Goal: Contribute content

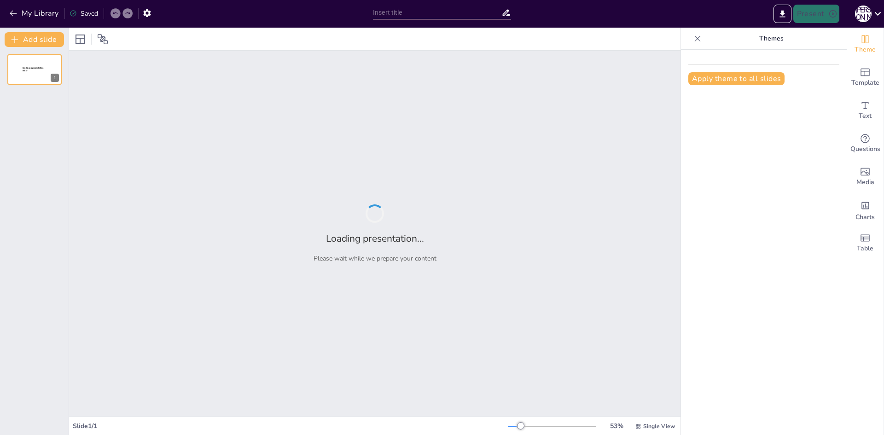
type input "Відпочинок в [GEOGRAPHIC_DATA]: Купання та розваги з родиною"
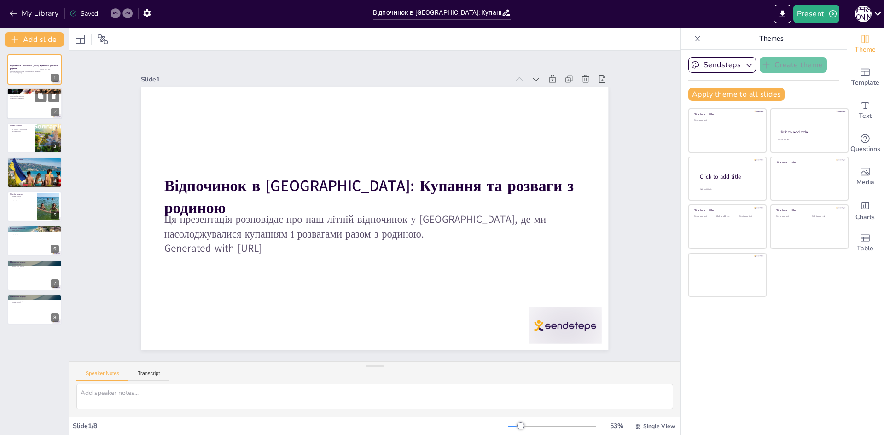
click at [28, 107] on div at bounding box center [34, 103] width 55 height 31
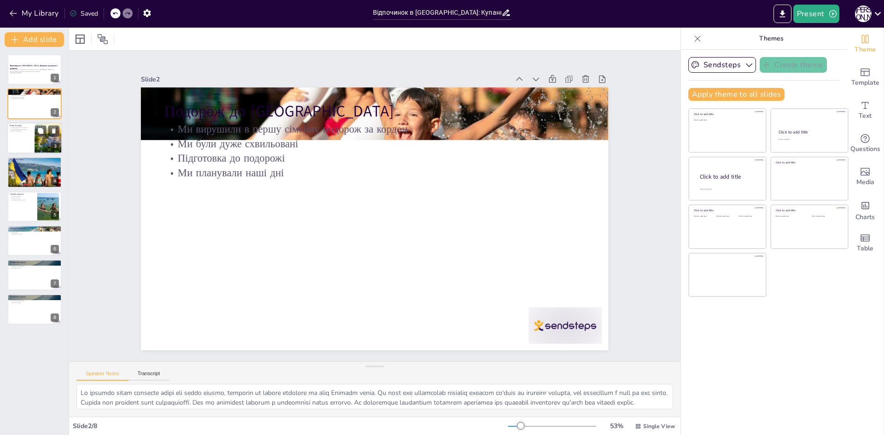
click at [27, 139] on div at bounding box center [34, 137] width 55 height 31
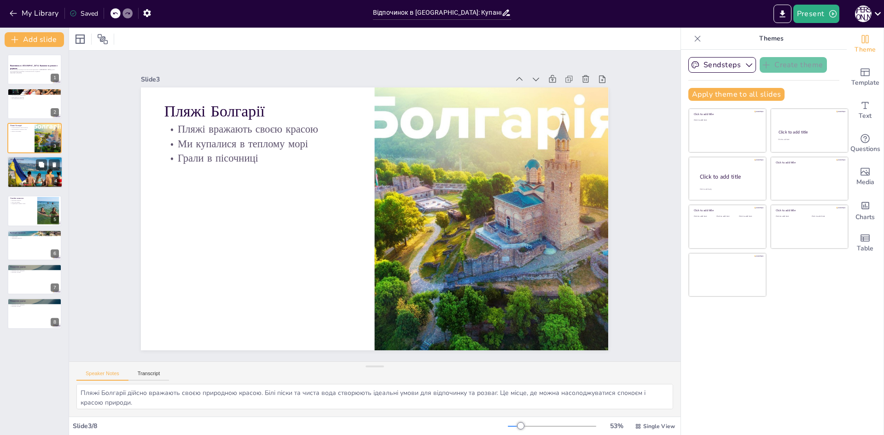
click at [27, 172] on div at bounding box center [35, 172] width 60 height 30
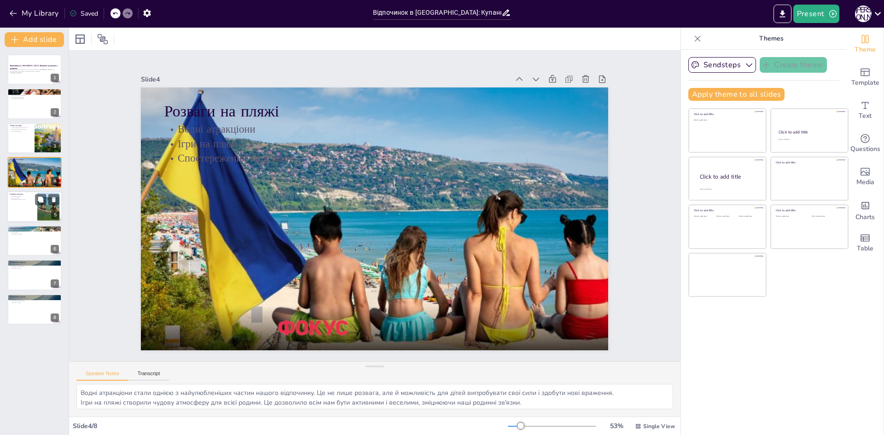
click at [22, 208] on div at bounding box center [34, 206] width 55 height 31
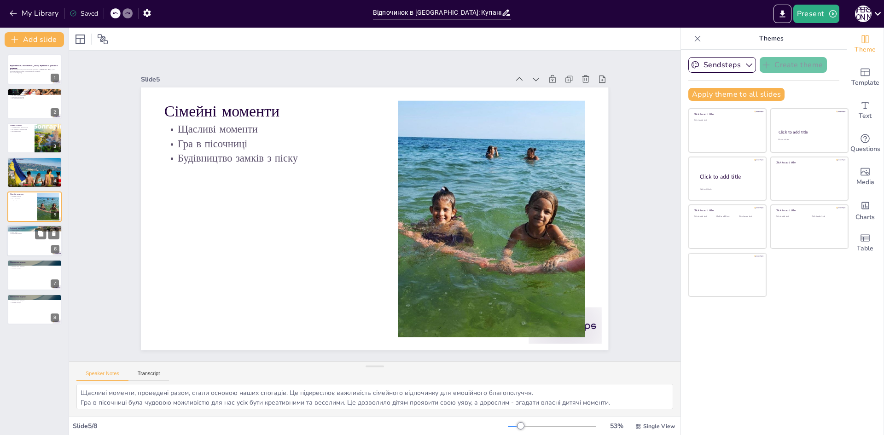
click at [19, 242] on div at bounding box center [34, 240] width 55 height 31
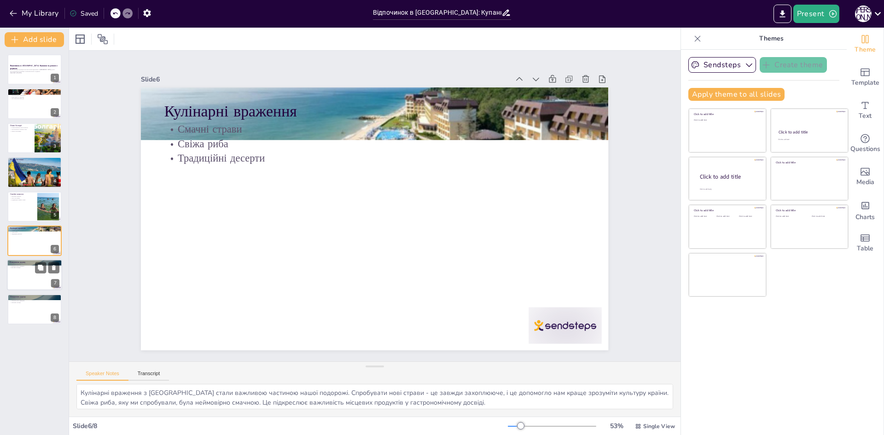
click at [25, 275] on div at bounding box center [34, 275] width 55 height 31
type textarea "Повернення додому завжди супроводжується змішаними почуттями. Враження від подо…"
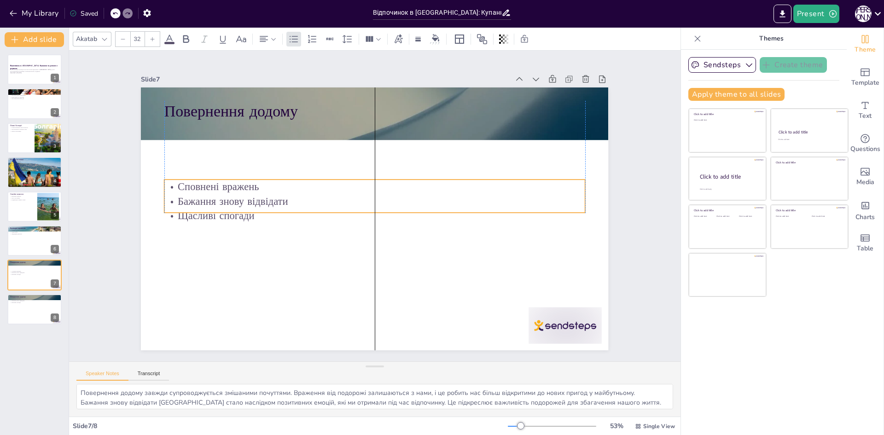
drag, startPoint x: 211, startPoint y: 128, endPoint x: 211, endPoint y: 184, distance: 56.1
click at [211, 184] on p "Сповнені вражень" at bounding box center [374, 186] width 421 height 15
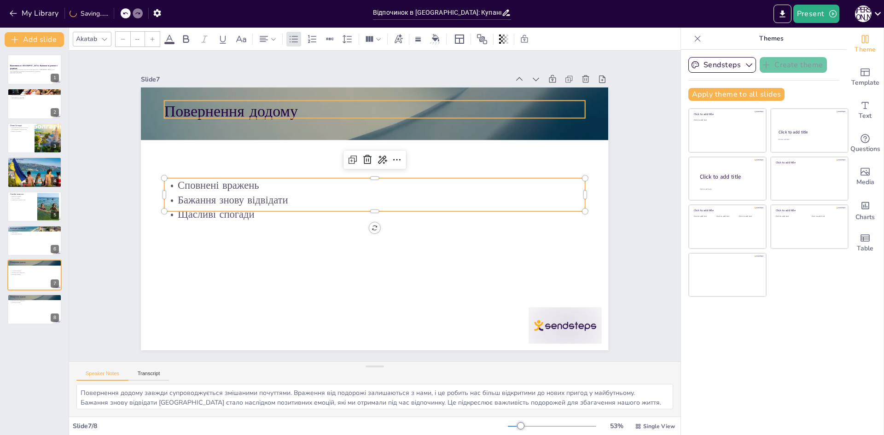
type input "48"
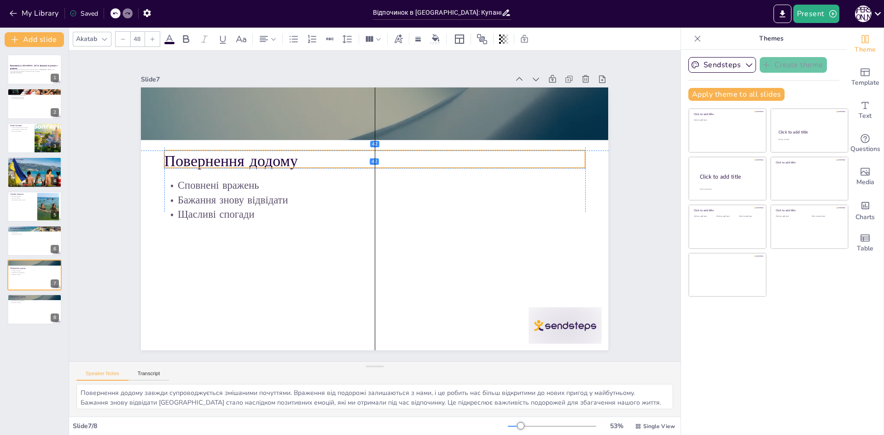
drag, startPoint x: 216, startPoint y: 103, endPoint x: 216, endPoint y: 150, distance: 46.5
click at [216, 150] on p "Повернення додому" at bounding box center [374, 161] width 421 height 22
click at [24, 138] on div at bounding box center [34, 137] width 55 height 31
type textarea "Пляжі Болгарії дійсно вражають своєю природною красою. Білі піски та чиста вода…"
